Goal: Task Accomplishment & Management: Manage account settings

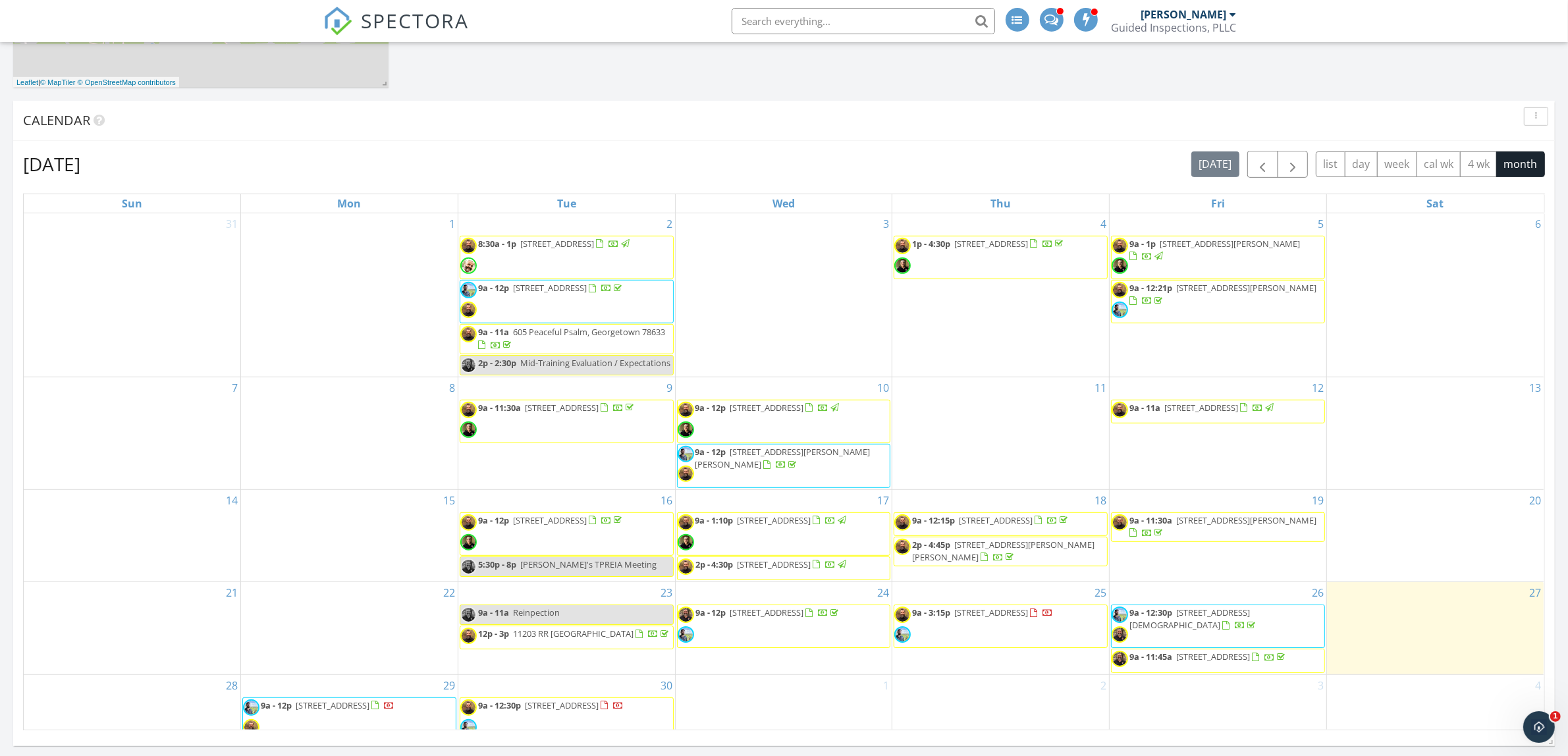
scroll to position [997, 0]
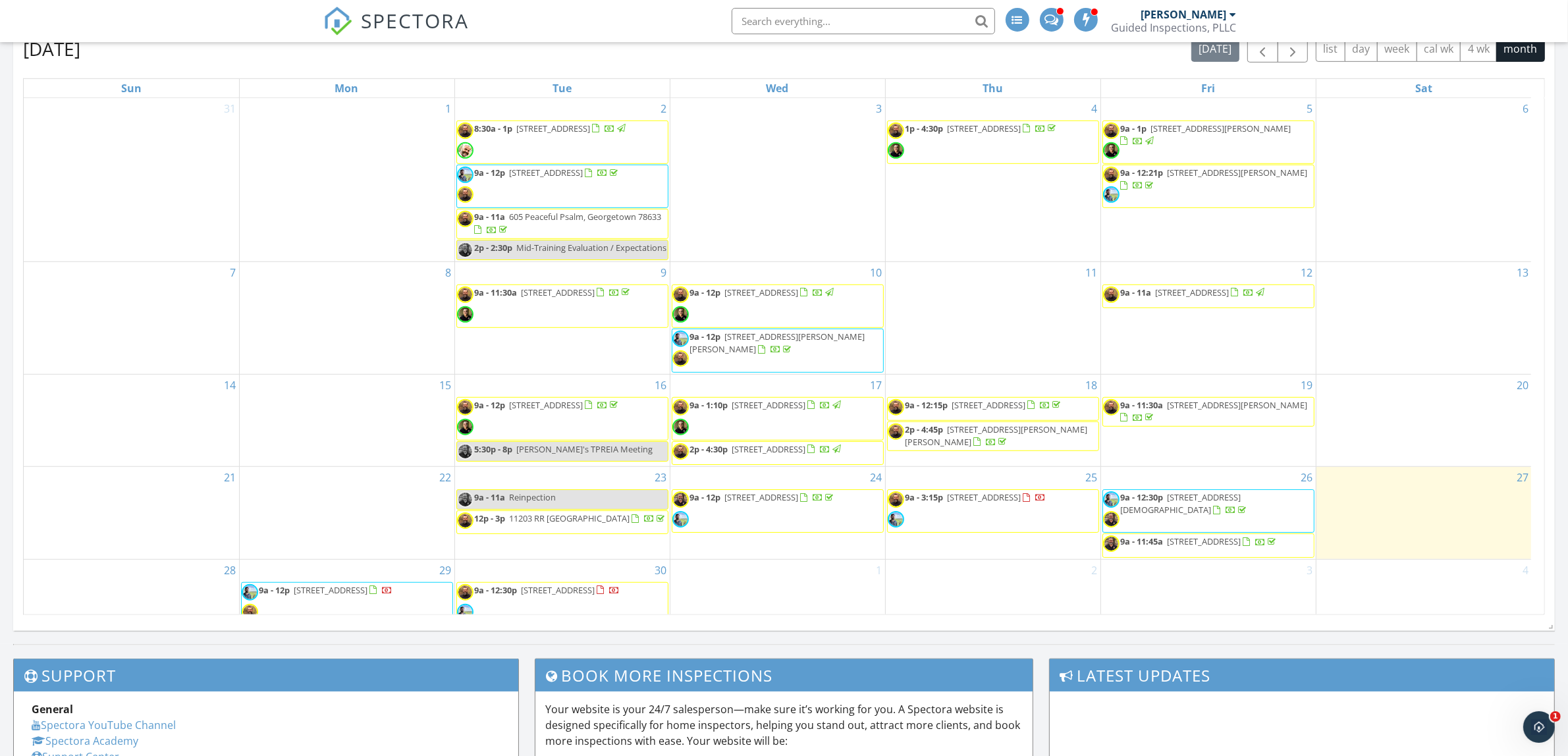
click at [1230, 525] on span "9a - 12:30p [STREET_ADDRESS][DEMOGRAPHIC_DATA]" at bounding box center [1209, 511] width 211 height 40
